Goal: Navigation & Orientation: Find specific page/section

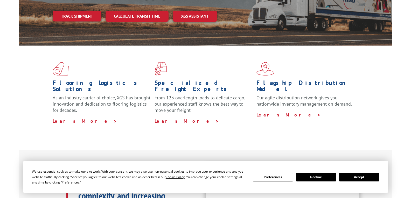
scroll to position [104, 0]
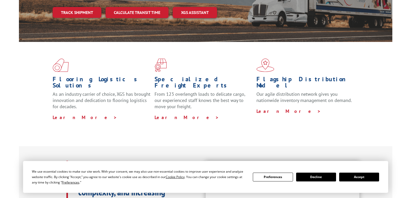
click at [373, 177] on button "Accept" at bounding box center [359, 177] width 40 height 9
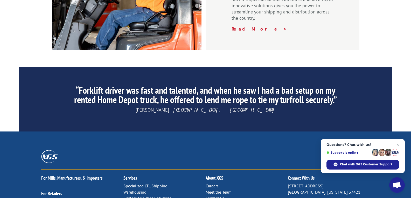
scroll to position [784, 0]
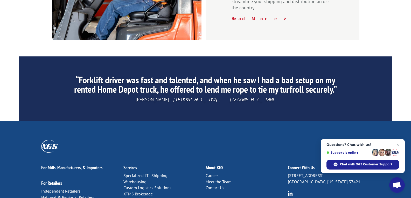
click at [212, 173] on link "Careers" at bounding box center [212, 175] width 13 height 5
